Goal: Participate in discussion: Engage in conversation with other users on a specific topic

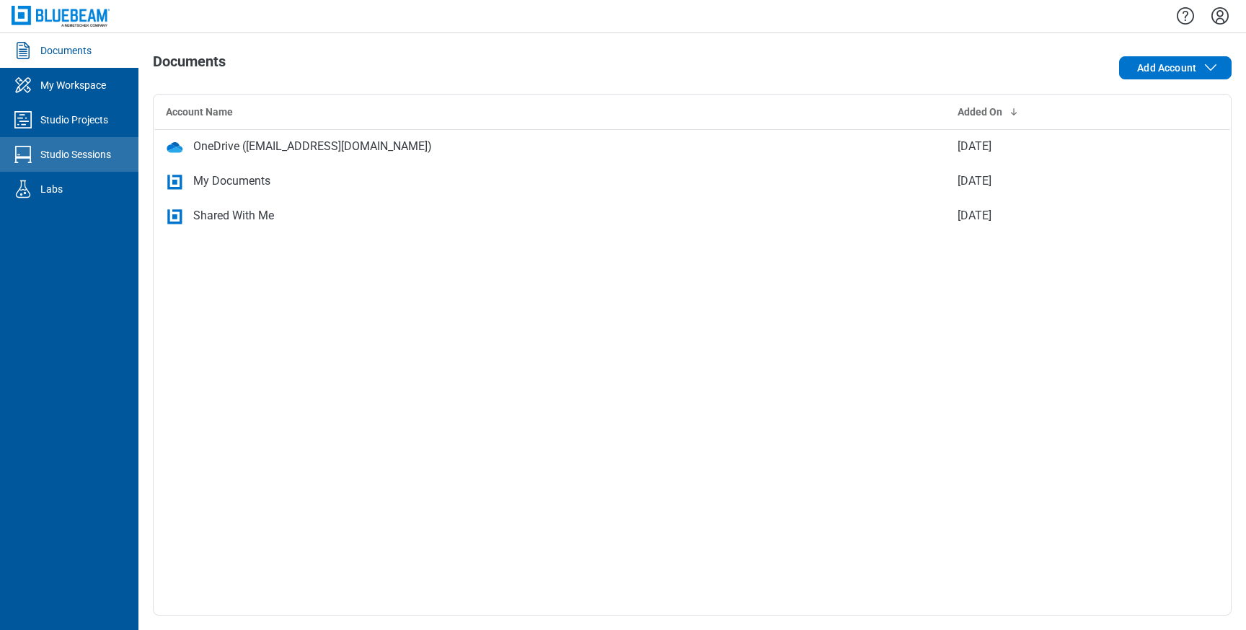
click at [111, 145] on link "Studio Sessions" at bounding box center [69, 154] width 138 height 35
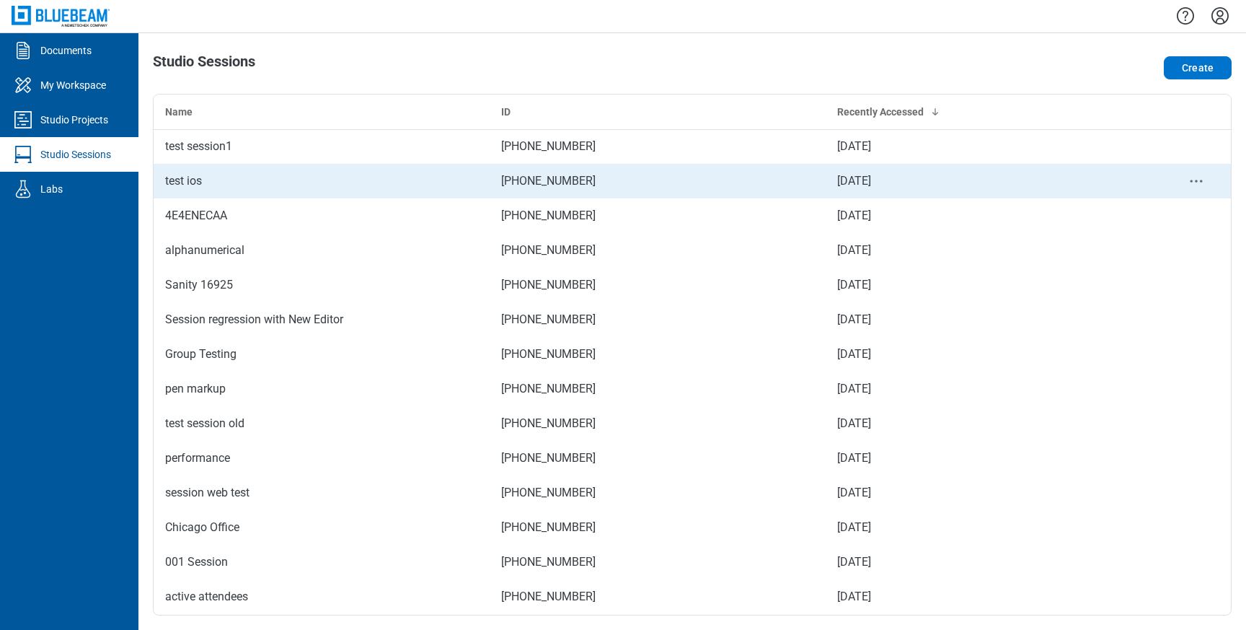
click at [415, 179] on div "test ios" at bounding box center [321, 180] width 313 height 17
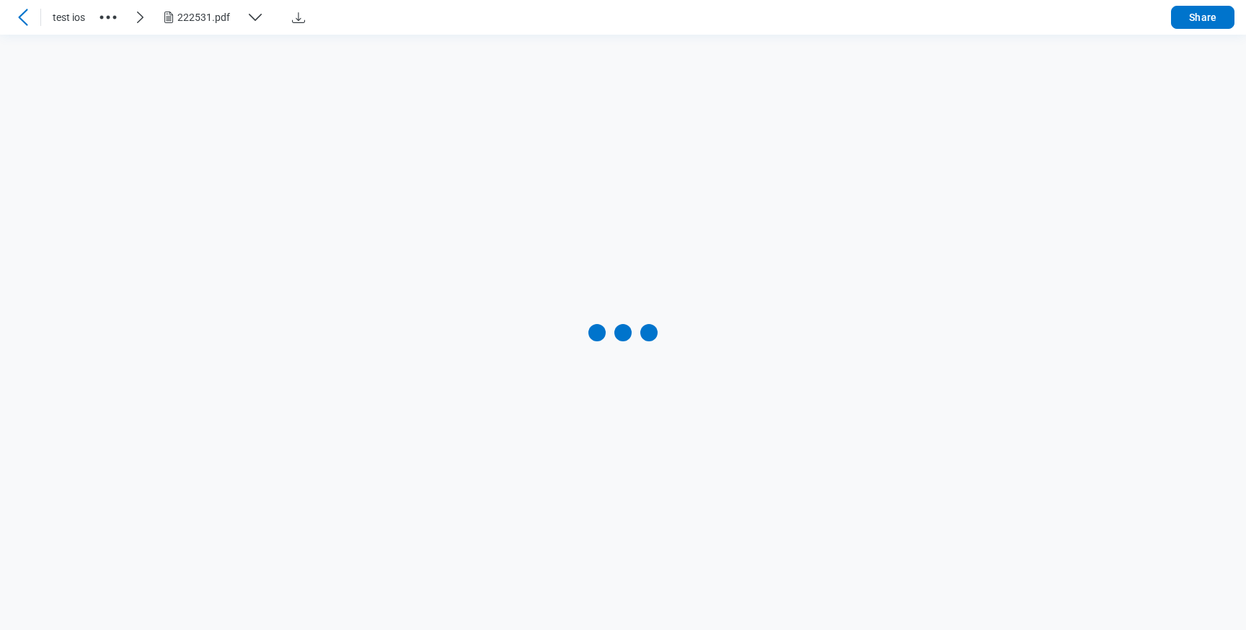
click at [248, 15] on icon "button" at bounding box center [255, 17] width 17 height 17
click at [115, 17] on circle "button" at bounding box center [115, 18] width 4 height 4
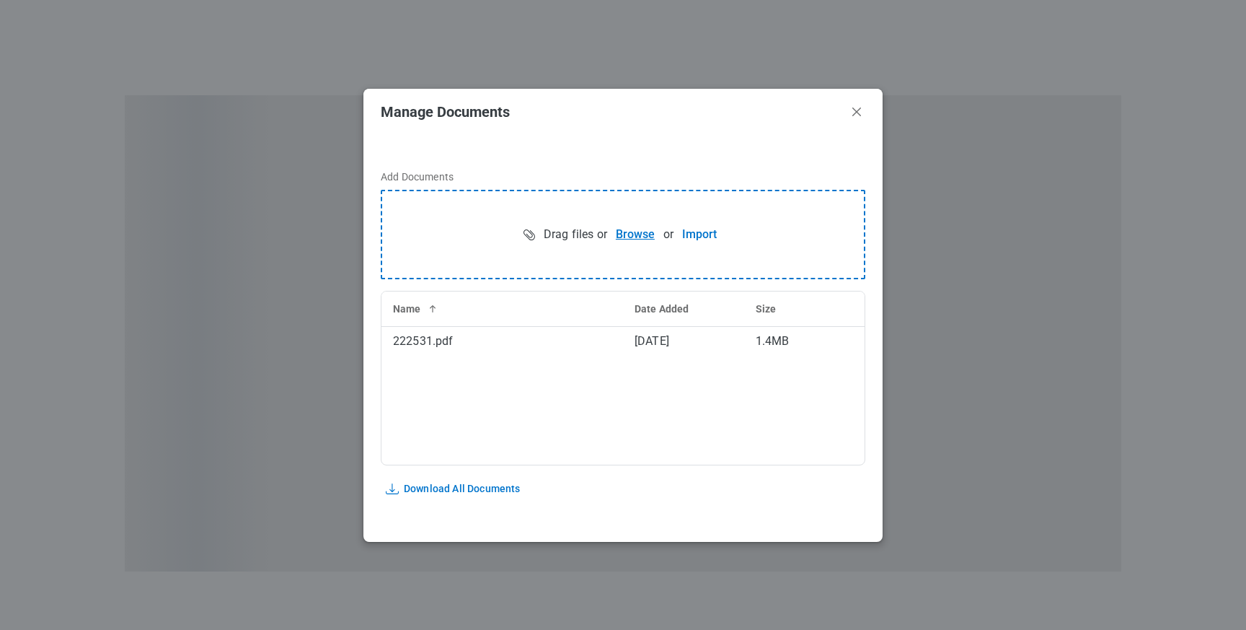
click at [640, 231] on button "Browse" at bounding box center [635, 234] width 56 height 29
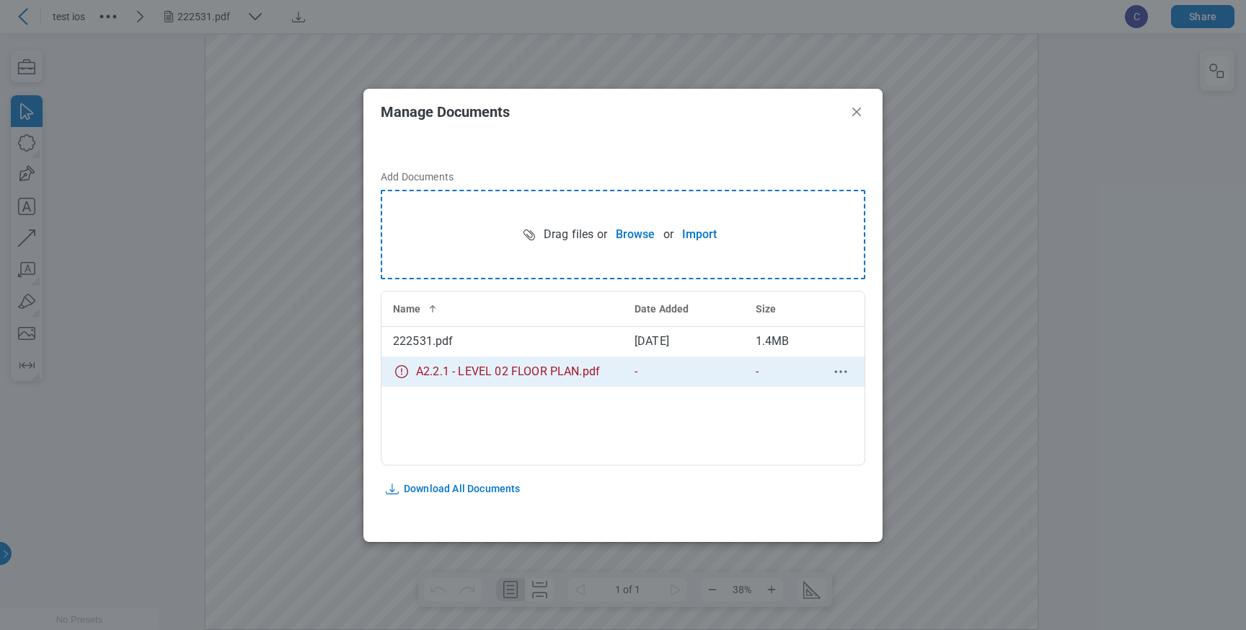
click at [399, 373] on icon "bb-data-table" at bounding box center [401, 371] width 17 height 17
